Goal: Task Accomplishment & Management: Complete application form

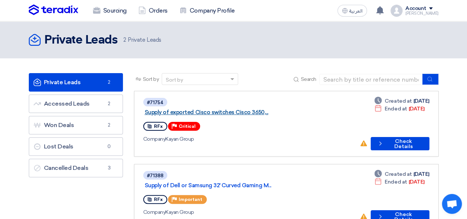
click at [270, 109] on link "Supply of exported Cisco switches Cisco 3650,..." at bounding box center [237, 112] width 185 height 7
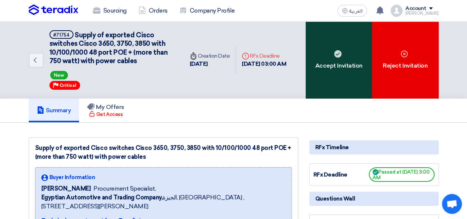
click at [339, 70] on div "Accept Invitation" at bounding box center [339, 59] width 66 height 77
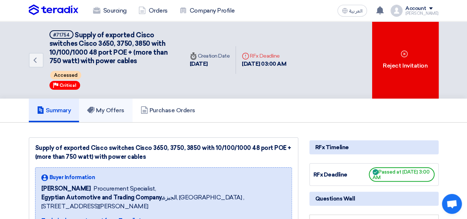
click at [113, 117] on link "My Offers" at bounding box center [106, 111] width 54 height 24
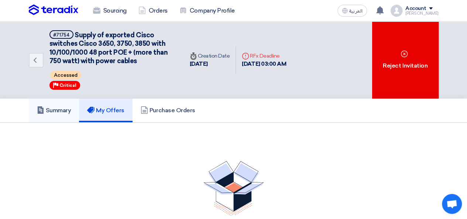
click at [51, 116] on link "Summary" at bounding box center [54, 111] width 51 height 24
